Goal: Task Accomplishment & Management: Understand process/instructions

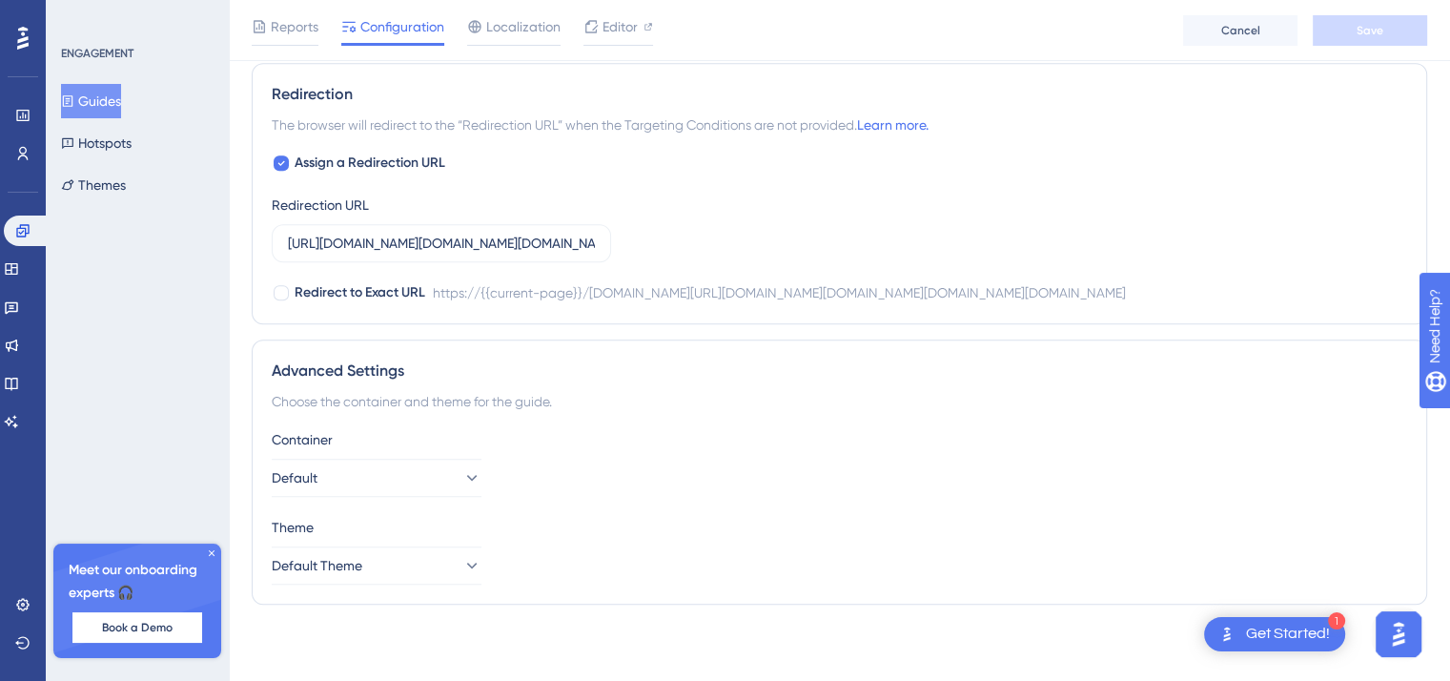
scroll to position [1506, 0]
click at [172, 316] on div "ENGAGEMENT Guides Hotspots Themes Meet our onboarding experts 🎧 Book a Demo Upg…" at bounding box center [137, 340] width 183 height 681
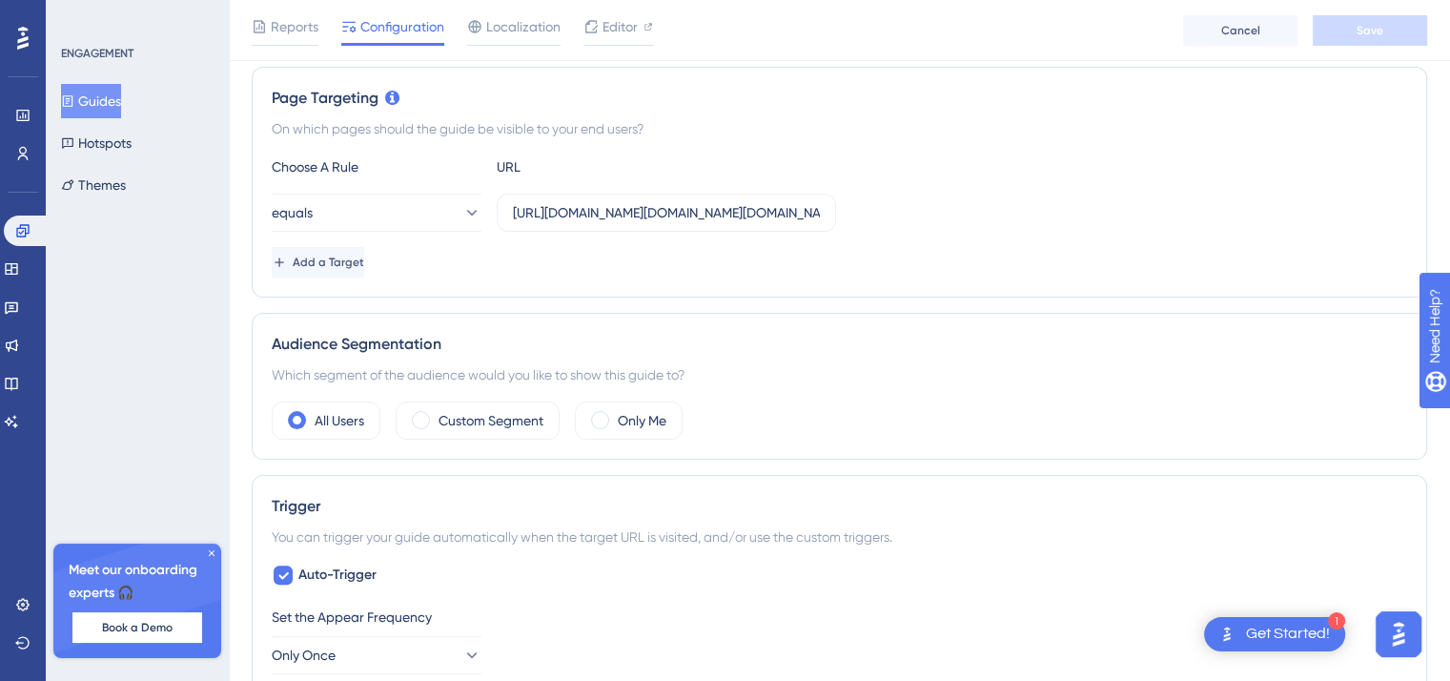
scroll to position [0, 0]
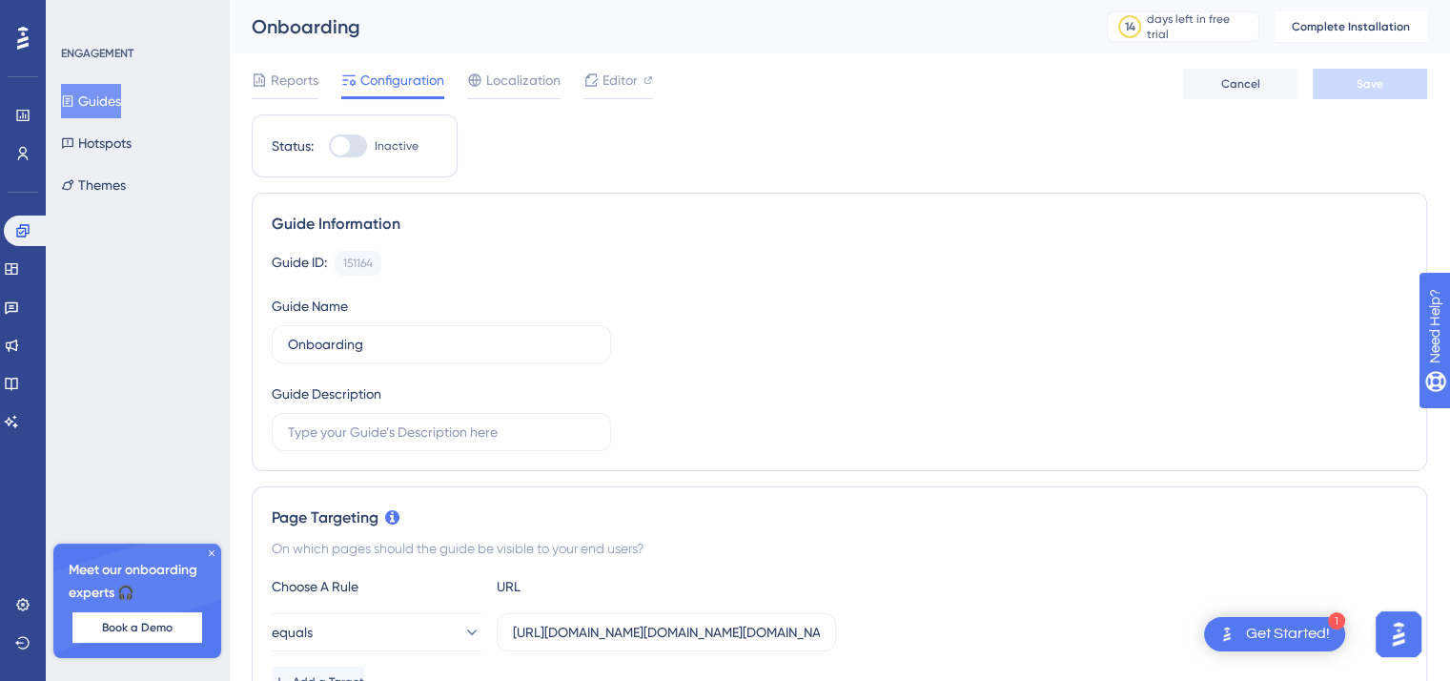
click at [344, 156] on div at bounding box center [348, 145] width 38 height 23
click at [329, 147] on input "Inactive" at bounding box center [328, 146] width 1 height 1
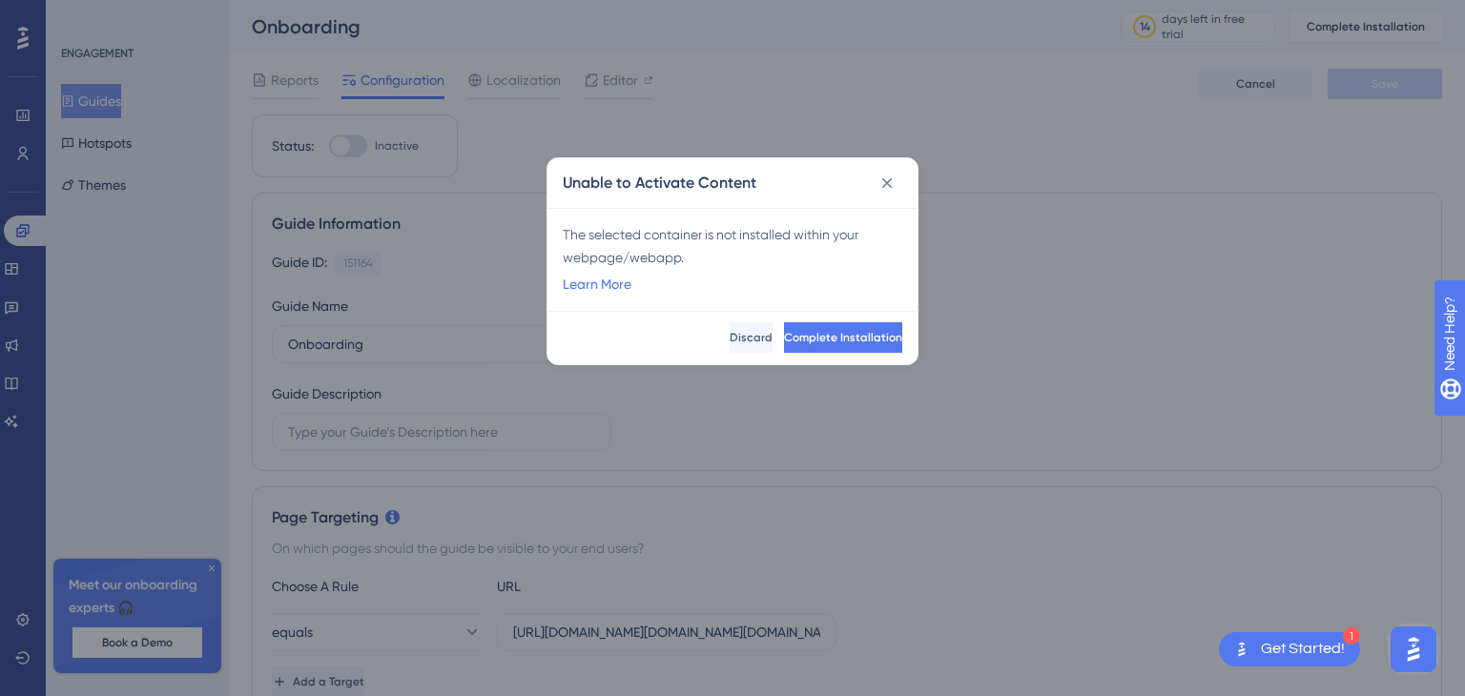
click at [355, 145] on div "Unable to Activate Content The selected container is not installed within your …" at bounding box center [732, 348] width 1465 height 696
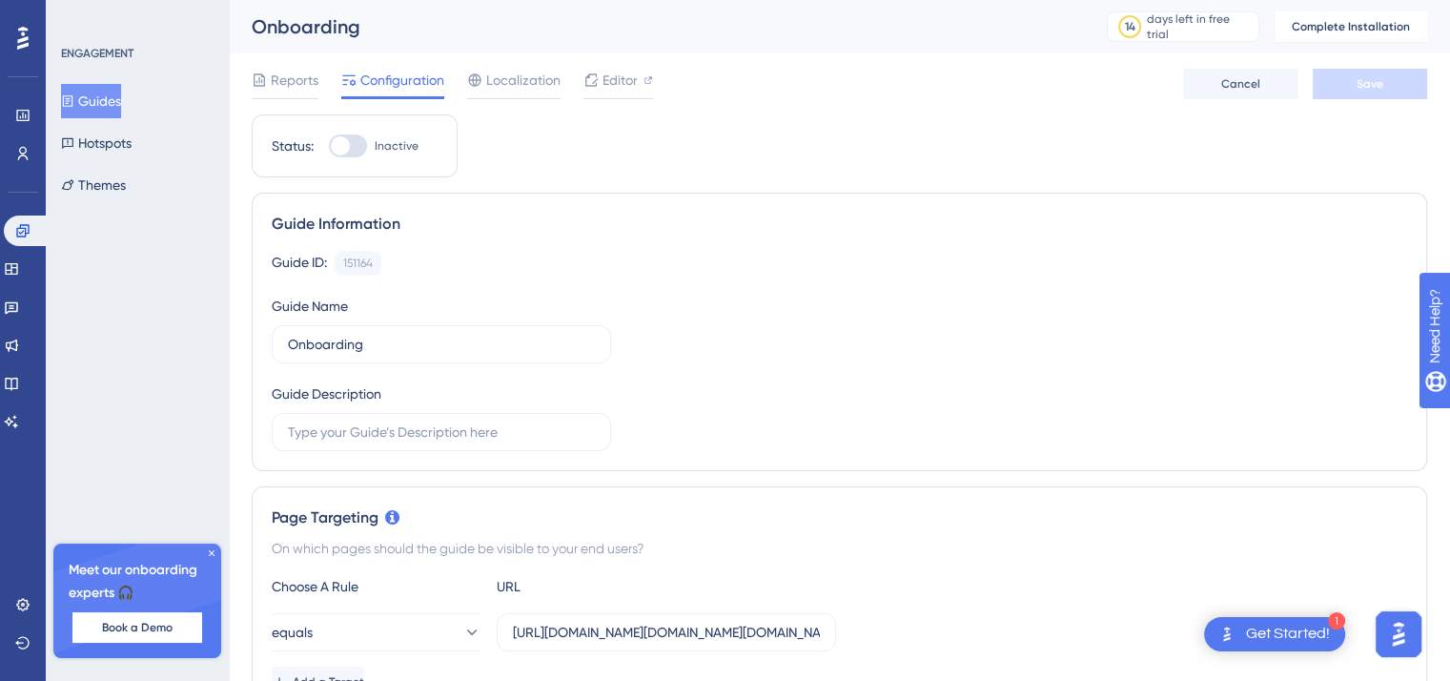
click at [355, 145] on div at bounding box center [348, 145] width 38 height 23
click at [329, 146] on input "Inactive" at bounding box center [328, 146] width 1 height 1
checkbox input "false"
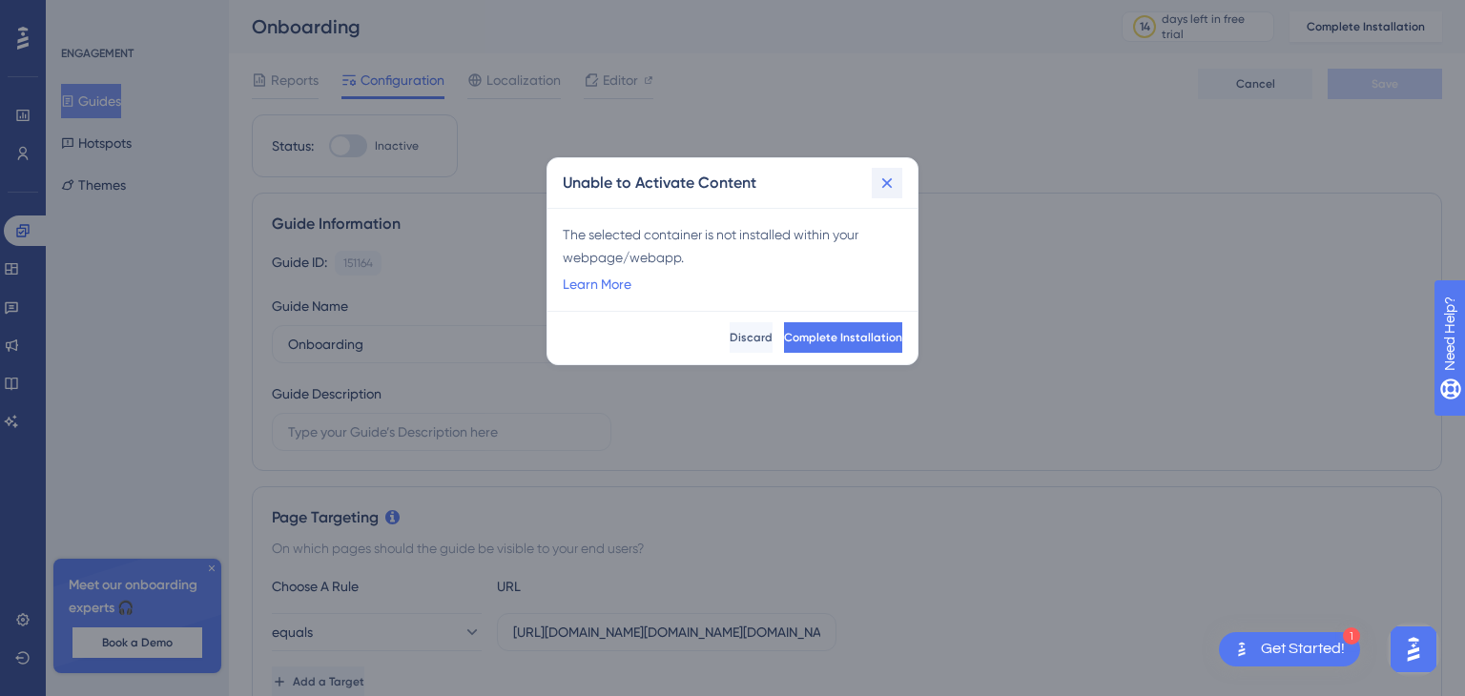
click at [896, 190] on button at bounding box center [886, 183] width 31 height 31
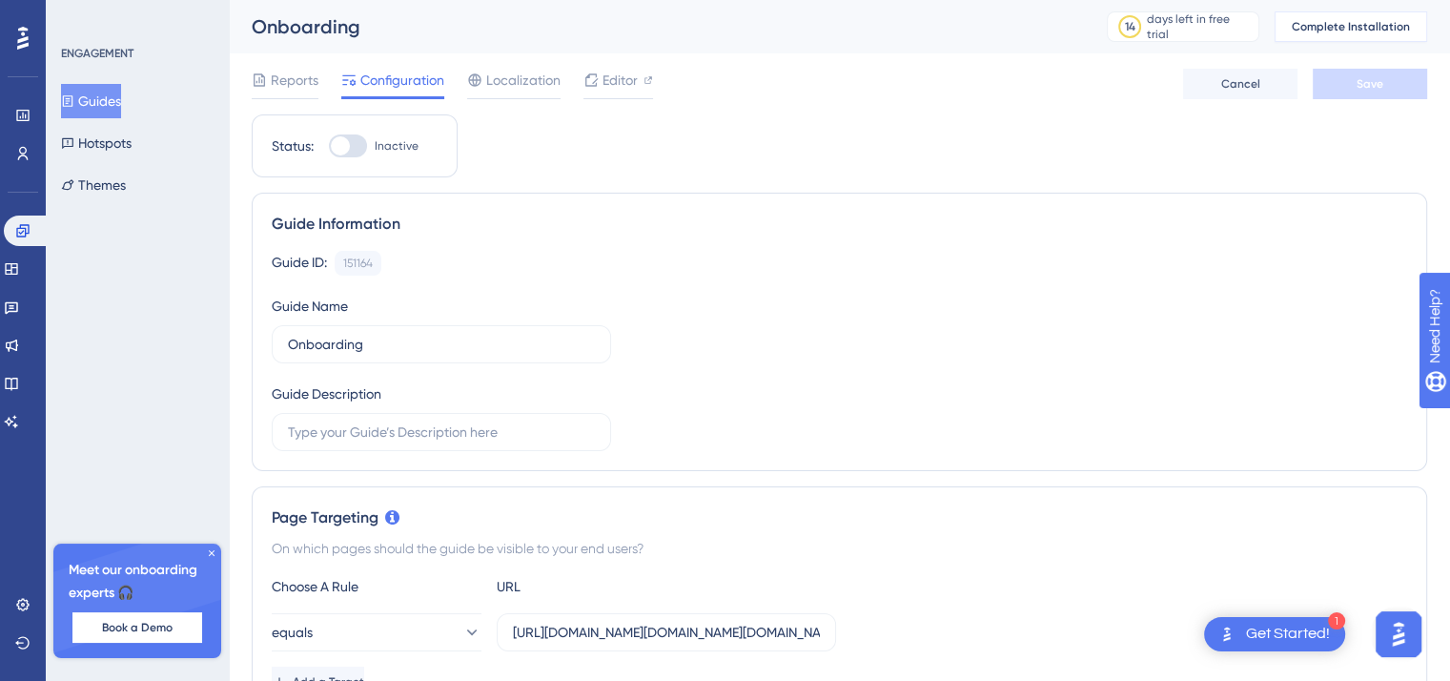
click at [1337, 25] on span "Complete Installation" at bounding box center [1351, 26] width 118 height 15
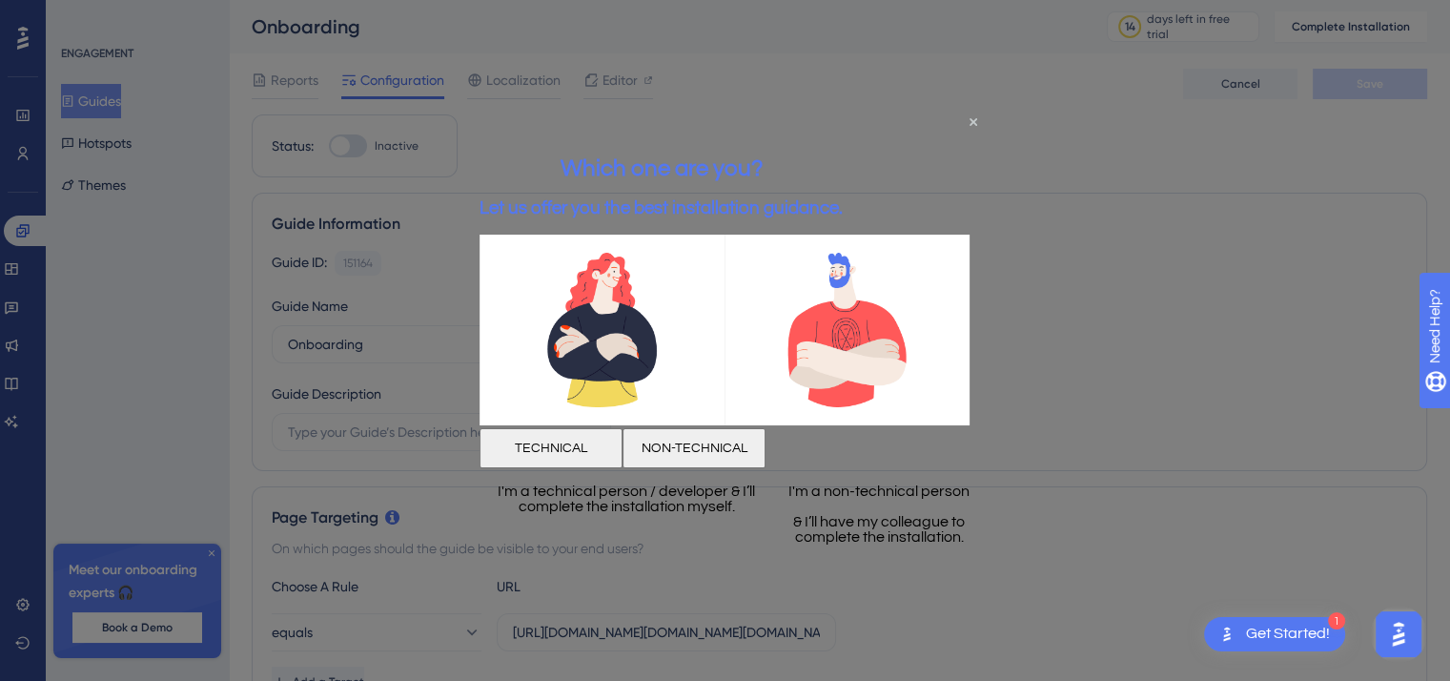
click at [766, 454] on button "NON-TECHNICAL" at bounding box center [694, 447] width 143 height 40
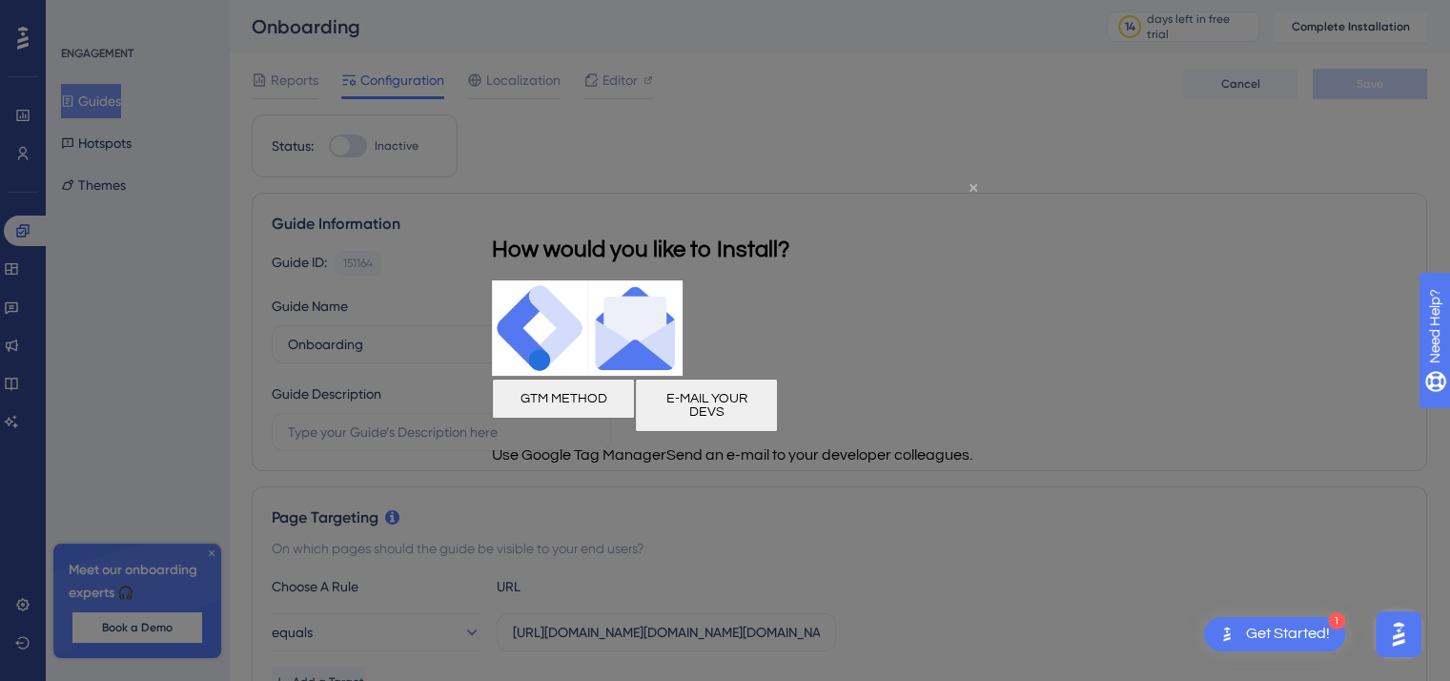
click at [970, 187] on icon "Close Preview" at bounding box center [974, 188] width 8 height 8
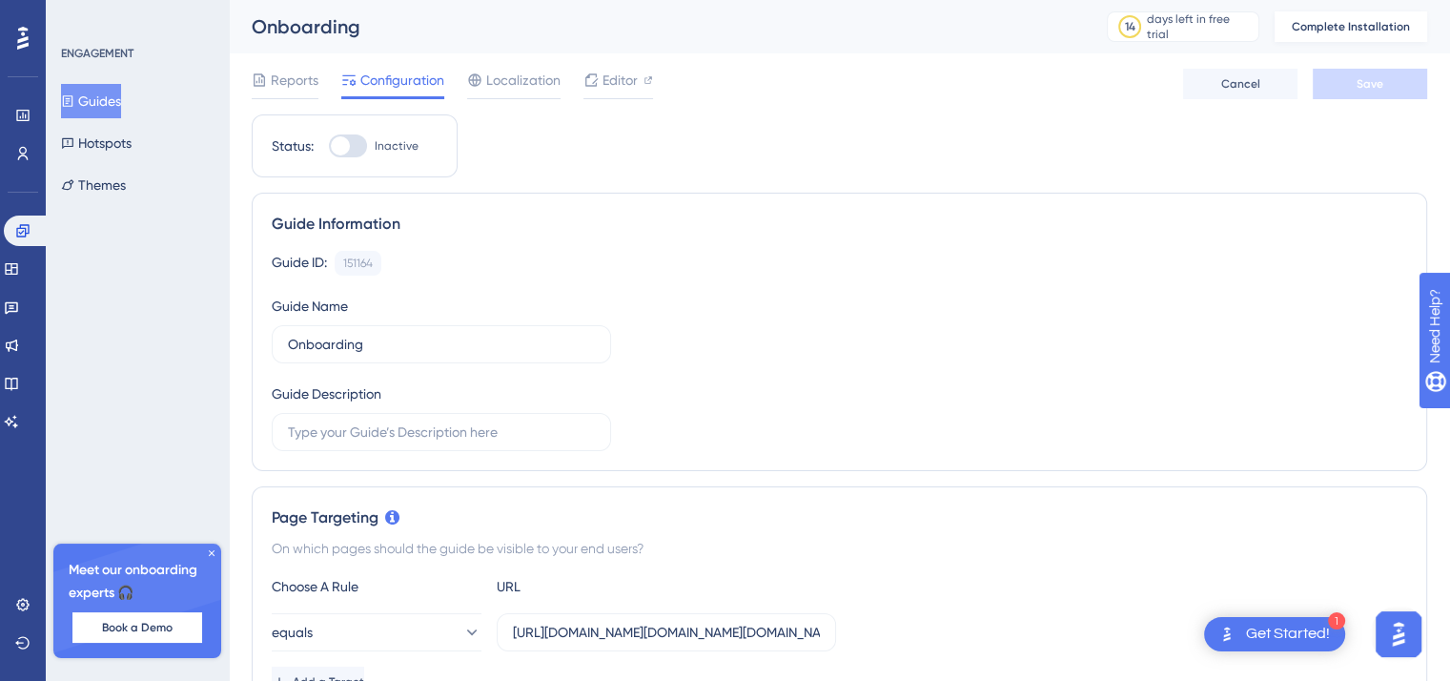
click at [1340, 15] on button "Complete Installation" at bounding box center [1351, 26] width 153 height 31
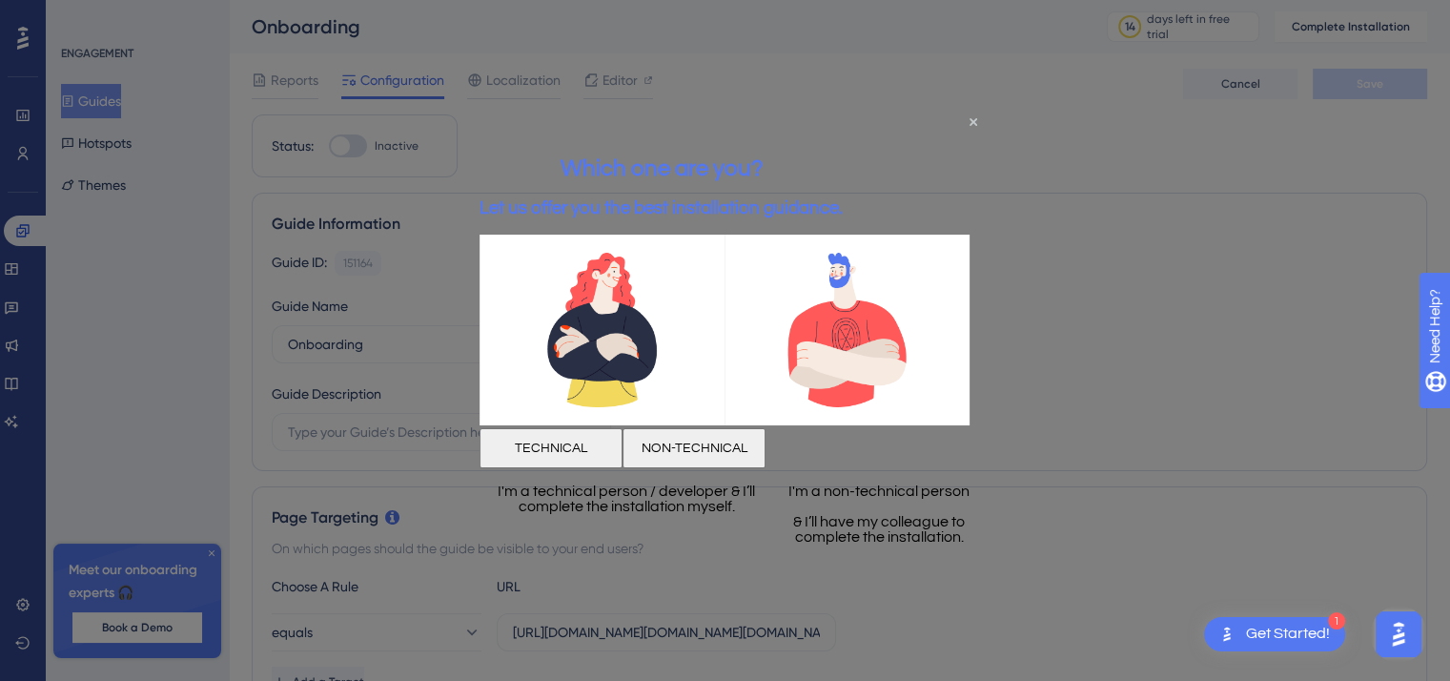
click at [592, 462] on div "TECHNICAL" at bounding box center [551, 447] width 143 height 40
click at [623, 447] on button "TECHNICAL" at bounding box center [551, 447] width 143 height 40
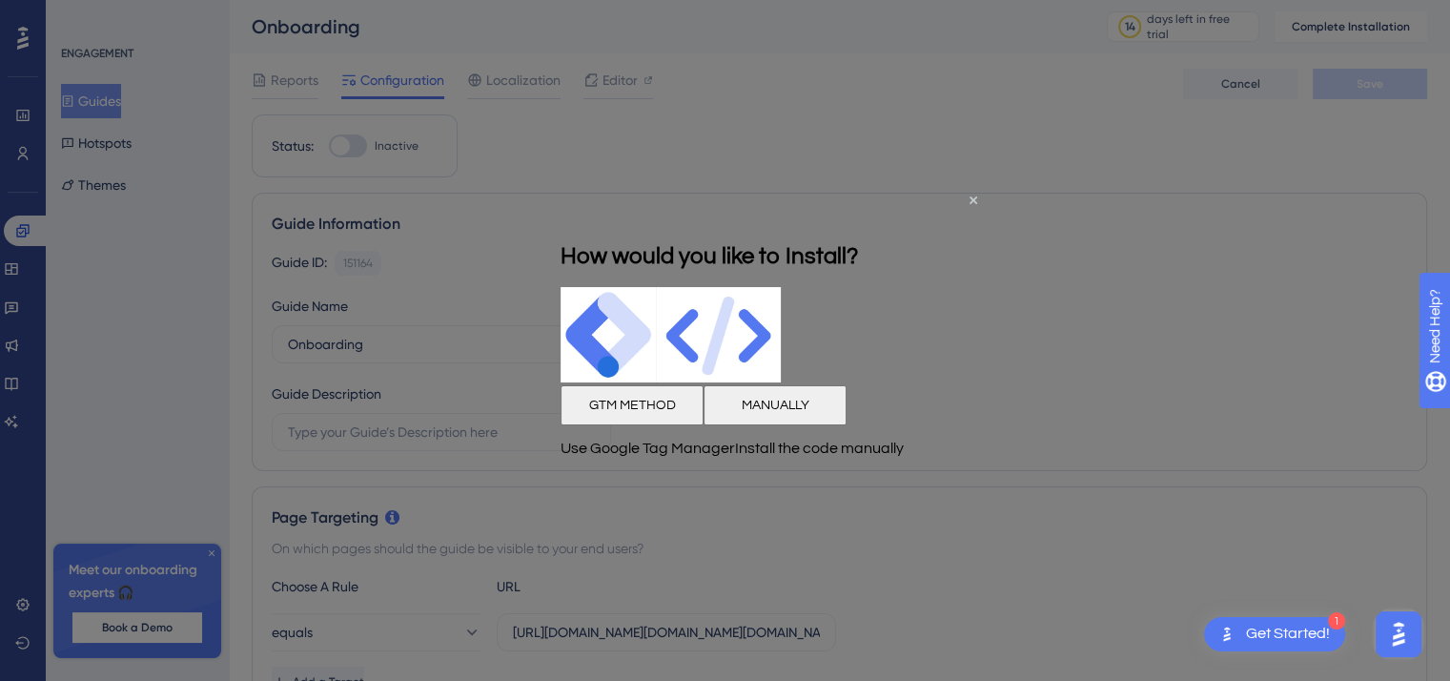
click at [677, 416] on button "GTM METHOD" at bounding box center [632, 405] width 143 height 40
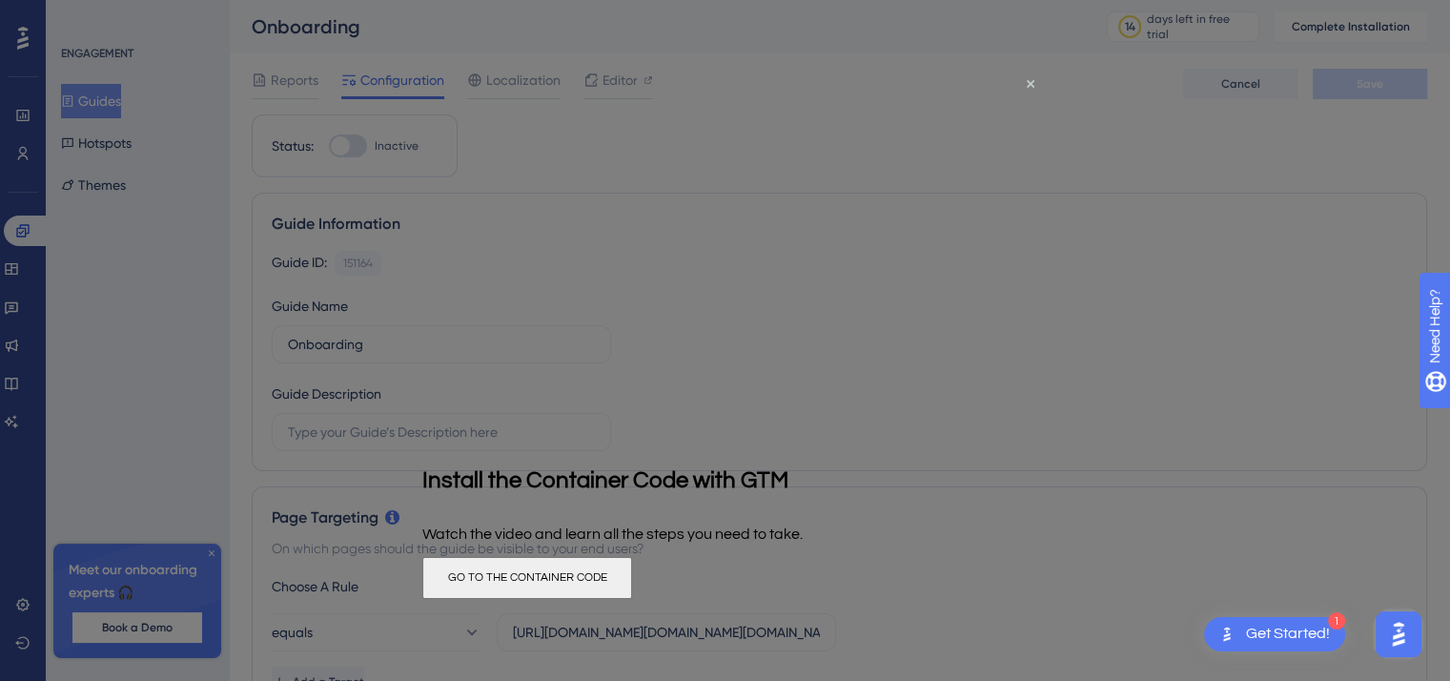
click at [1281, 432] on div at bounding box center [725, 340] width 1450 height 681
click at [1030, 84] on icon "Close Preview" at bounding box center [1031, 84] width 8 height 8
